Goal: Transaction & Acquisition: Obtain resource

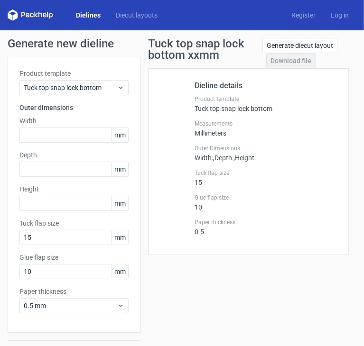
click at [265, 119] on div "Dieline details Product template Tuck top snap lock bottom Measurements Millime…" at bounding box center [266, 161] width 142 height 163
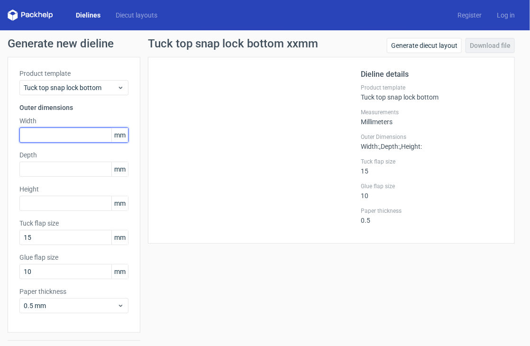
click at [49, 134] on input "text" at bounding box center [73, 135] width 109 height 15
type input "102"
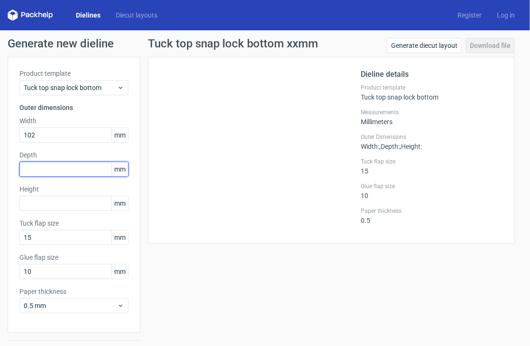
click at [68, 175] on input "text" at bounding box center [73, 169] width 109 height 15
type input "102"
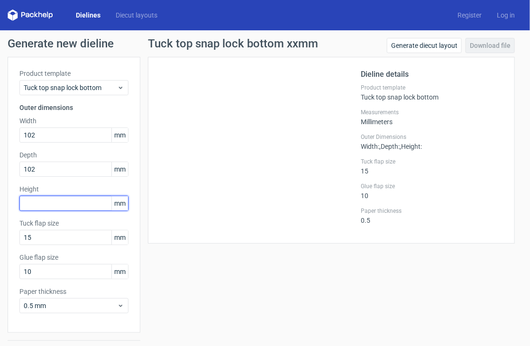
click at [54, 202] on input "text" at bounding box center [73, 203] width 109 height 15
type input "102"
click at [146, 216] on div "Tuck top snap lock bottom xxmm Generate diecut layout Download file Dieline det…" at bounding box center [331, 201] width 382 height 326
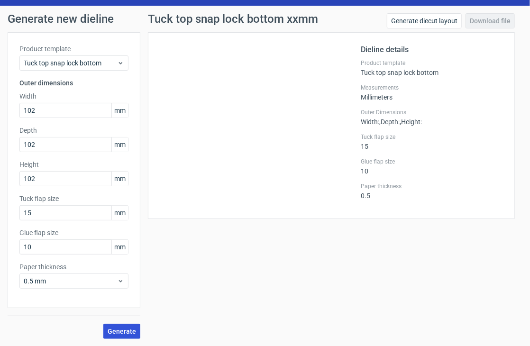
click at [119, 331] on span "Generate" at bounding box center [122, 331] width 28 height 7
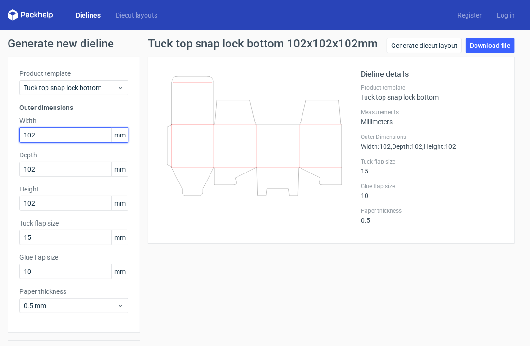
click at [46, 139] on input "102" at bounding box center [73, 135] width 109 height 15
type input "32"
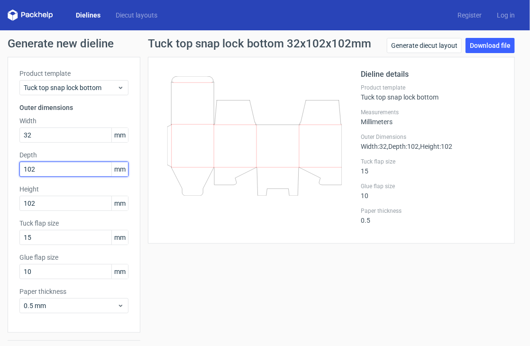
click at [50, 164] on input "102" at bounding box center [73, 169] width 109 height 15
type input "1"
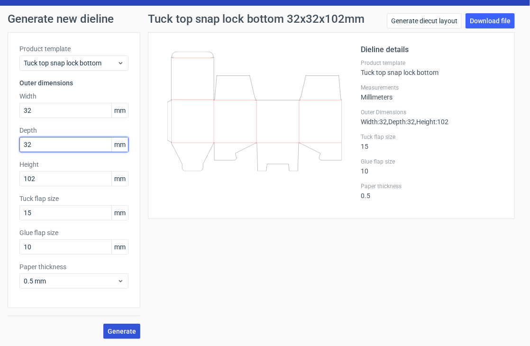
type input "32"
click at [121, 324] on button "Generate" at bounding box center [121, 331] width 37 height 15
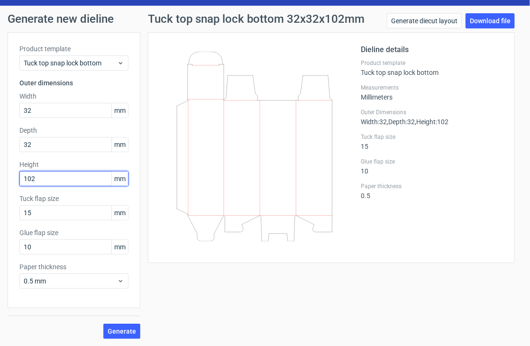
click at [59, 182] on input "102" at bounding box center [73, 178] width 109 height 15
type input "101"
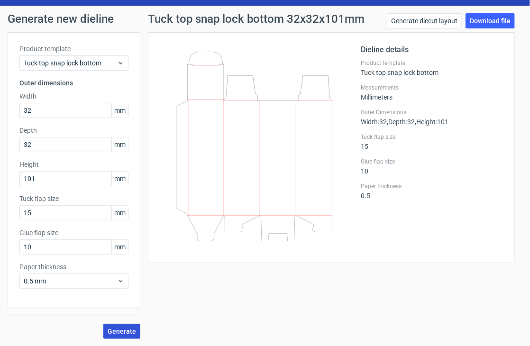
click at [127, 333] on span "Generate" at bounding box center [122, 331] width 28 height 7
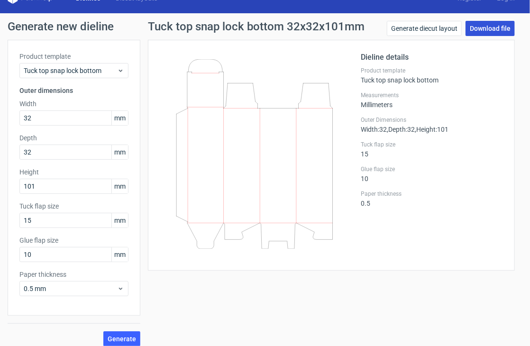
click at [485, 25] on link "Download file" at bounding box center [490, 28] width 49 height 15
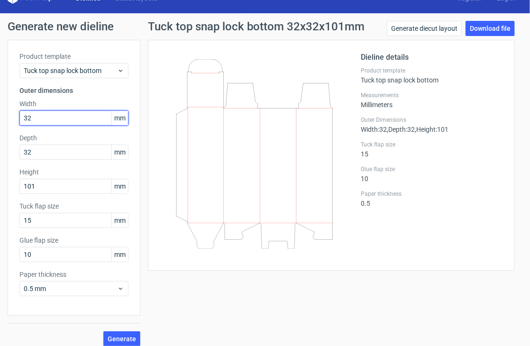
click at [55, 114] on input "32" at bounding box center [73, 118] width 109 height 15
type input "3"
type input "57"
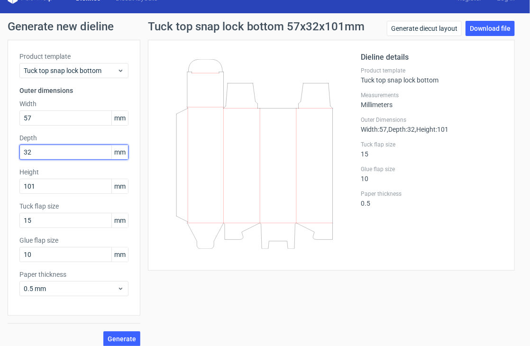
click at [49, 152] on input "32" at bounding box center [73, 152] width 109 height 15
type input "57"
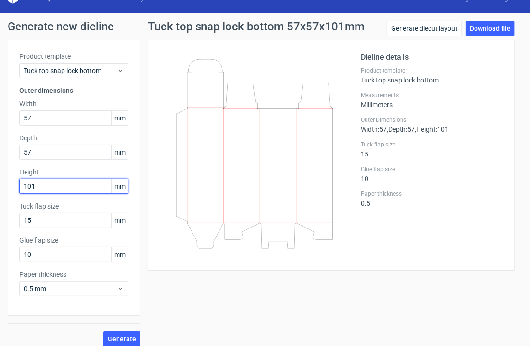
click at [47, 182] on input "101" at bounding box center [73, 186] width 109 height 15
type input "165"
click at [122, 333] on button "Generate" at bounding box center [121, 339] width 37 height 15
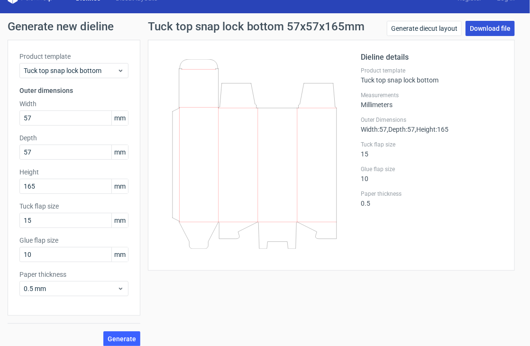
click at [483, 33] on link "Download file" at bounding box center [490, 28] width 49 height 15
